Goal: Use online tool/utility: Utilize a website feature to perform a specific function

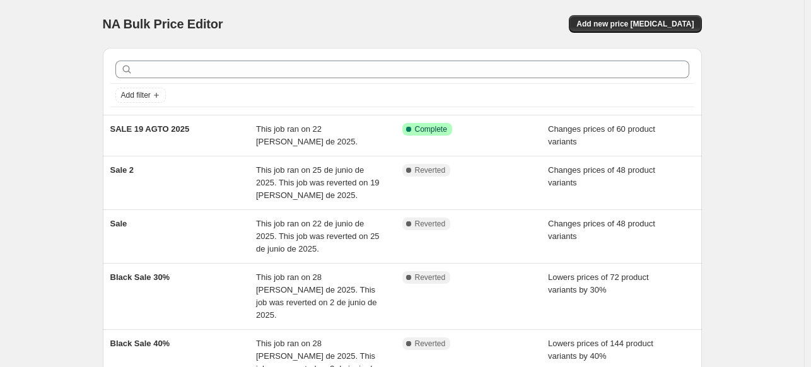
click at [44, 239] on div "NA Bulk Price Editor. This page is ready NA Bulk Price Editor Add new price [ME…" at bounding box center [402, 260] width 804 height 520
click at [743, 131] on div "NA Bulk Price Editor. This page is ready NA Bulk Price Editor Add new price [ME…" at bounding box center [402, 260] width 804 height 520
click at [749, 165] on div "NA Bulk Price Editor. This page is ready NA Bulk Price Editor Add new price [ME…" at bounding box center [402, 260] width 804 height 520
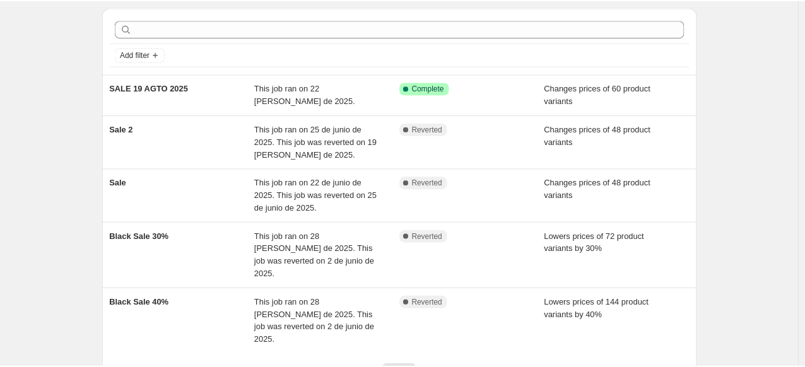
scroll to position [63, 0]
